Goal: Transaction & Acquisition: Subscribe to service/newsletter

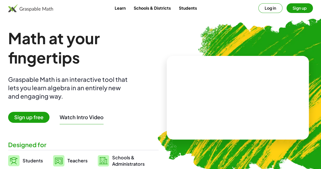
click at [48, 117] on span "Sign up free" at bounding box center [28, 117] width 41 height 11
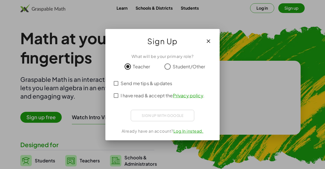
click at [142, 114] on div "Sign up with Google Sign in with Google Sign in with Google. Opens in new tab" at bounding box center [162, 115] width 63 height 11
click at [162, 112] on div "Sign up with Google Sign in with Google Sign in with Google. Opens in new tab" at bounding box center [162, 115] width 63 height 11
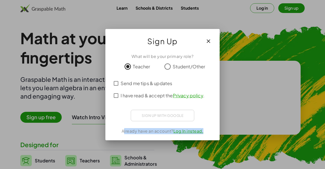
click at [162, 112] on div "Sign up with Google Sign in with Google Sign in with Google. Opens in new tab" at bounding box center [162, 115] width 63 height 11
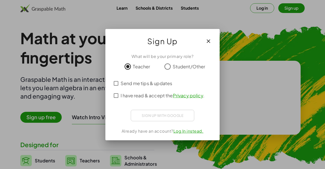
click at [117, 95] on div "What will be your primary role? Teacher Student/Other Send me tips & updates I …" at bounding box center [162, 94] width 114 height 91
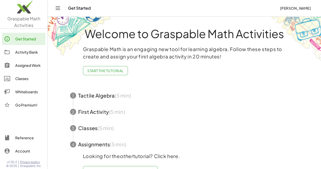
drag, startPoint x: 43, startPoint y: 3, endPoint x: 231, endPoint y: 15, distance: 189.2
click at [231, 15] on div "Get Started [PERSON_NAME]" at bounding box center [184, 8] width 261 height 16
drag, startPoint x: 260, startPoint y: 2, endPoint x: 166, endPoint y: 108, distance: 140.8
click at [166, 108] on span "button" at bounding box center [184, 112] width 241 height 16
